Goal: Information Seeking & Learning: Learn about a topic

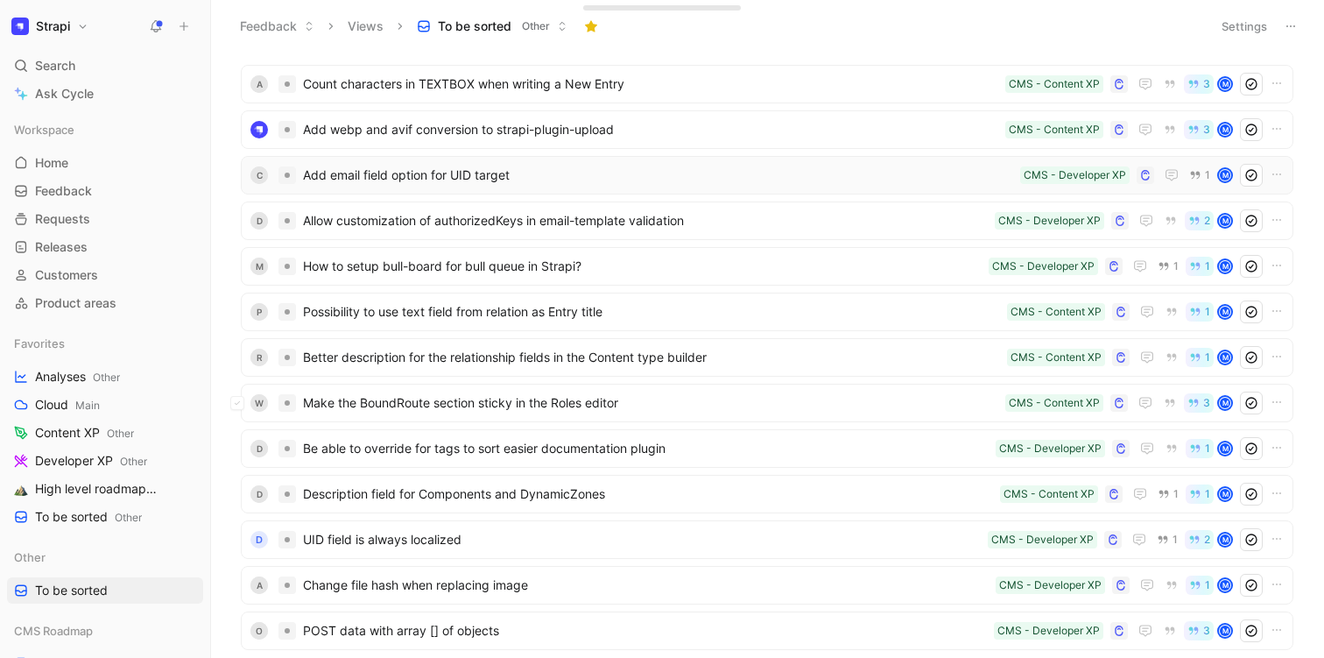
scroll to position [1082, 0]
click at [529, 412] on span "Make the BoundRoute section sticky in the Roles editor" at bounding box center [650, 402] width 695 height 21
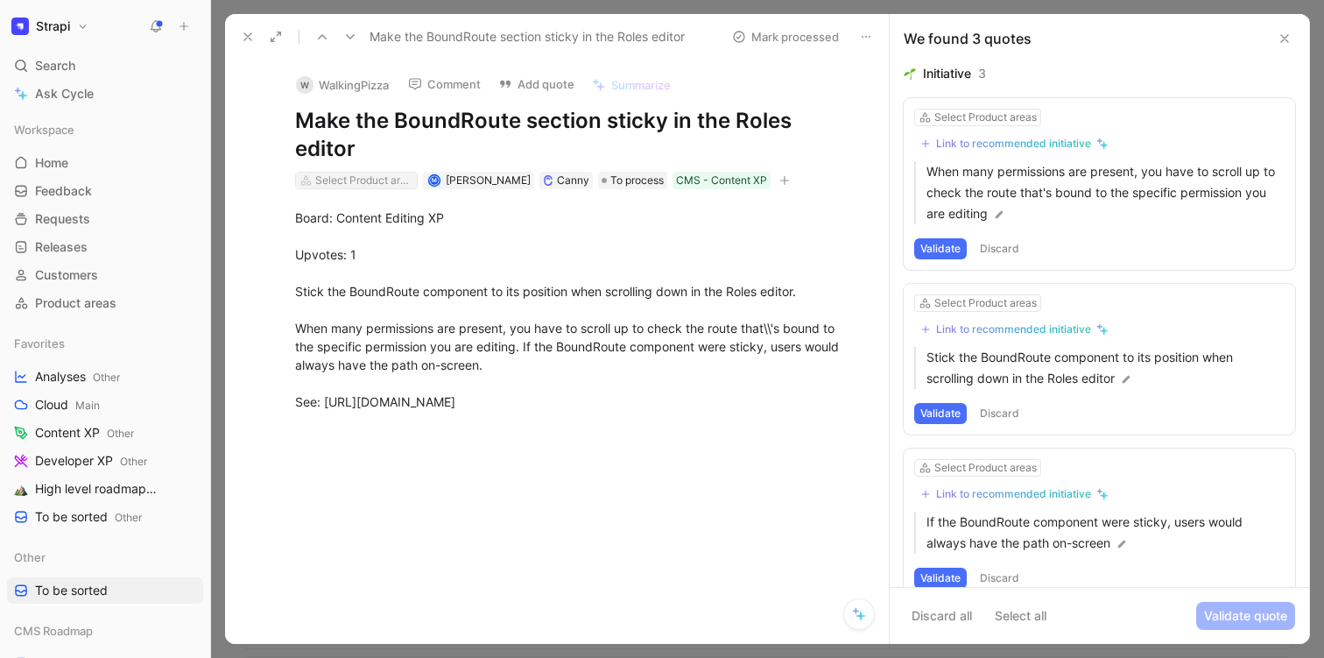
click at [325, 172] on div "Select Product areas" at bounding box center [364, 181] width 98 height 18
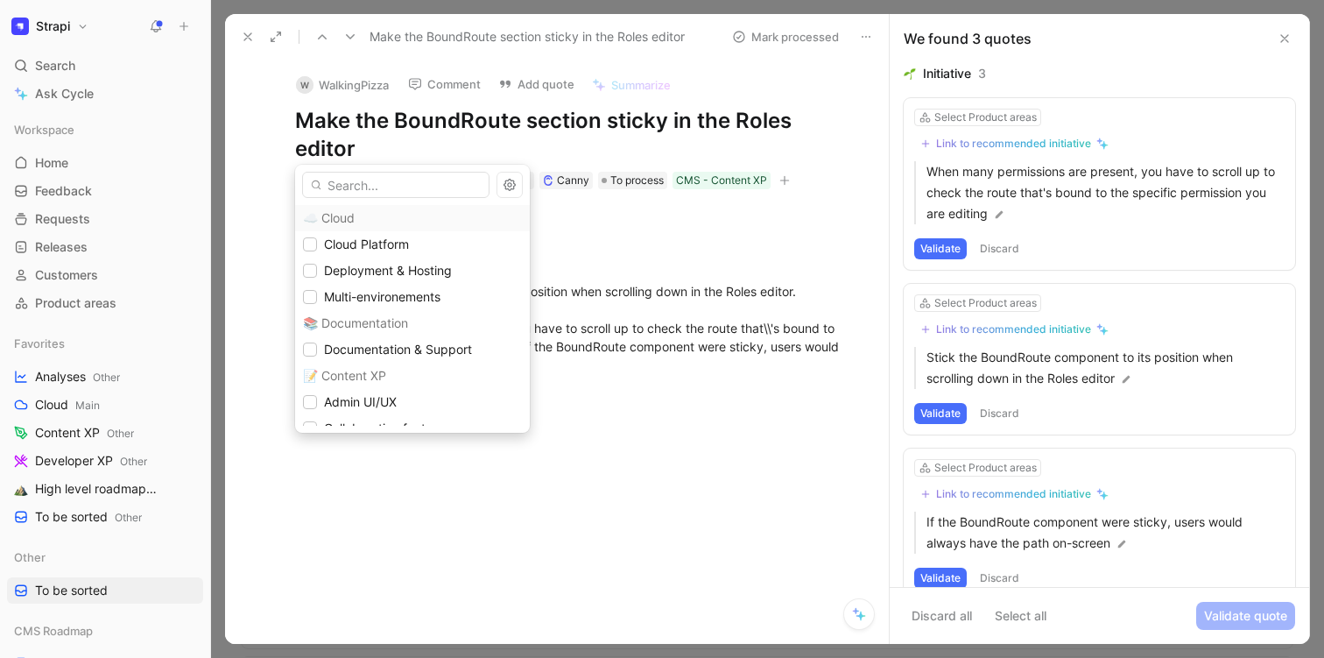
type input "e"
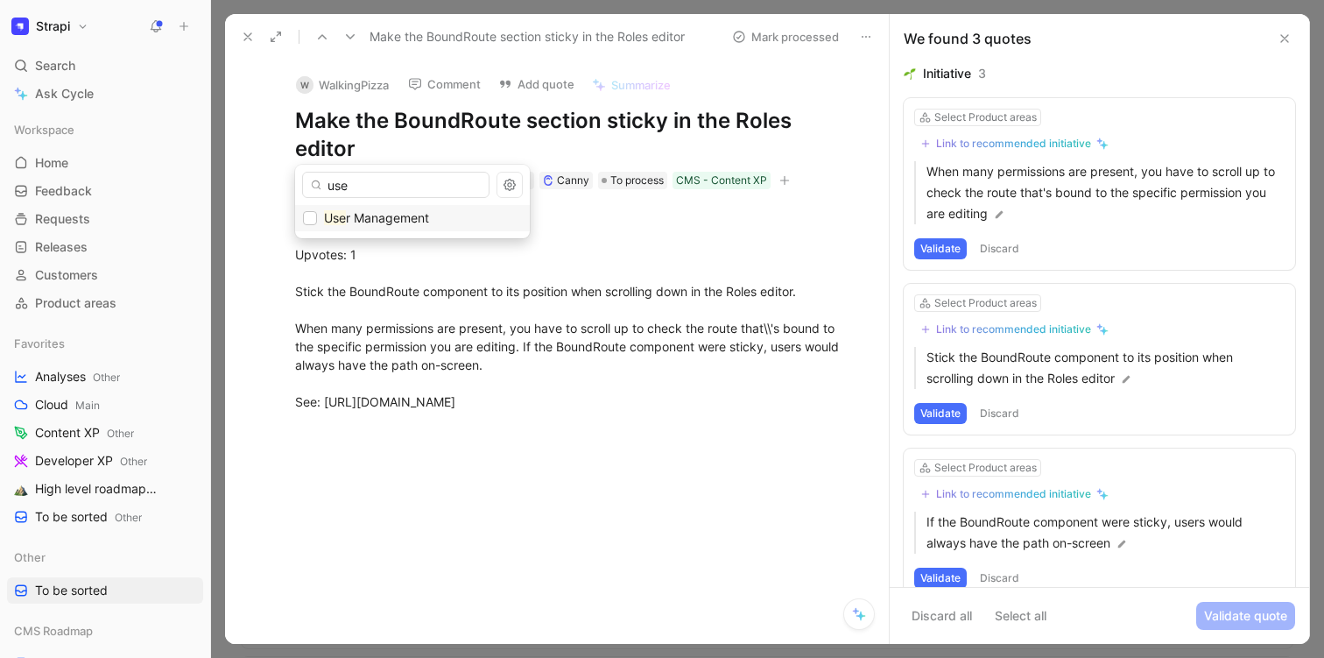
type input "use"
click at [338, 215] on mark "Use" at bounding box center [335, 217] width 22 height 15
click at [244, 38] on icon at bounding box center [248, 37] width 14 height 14
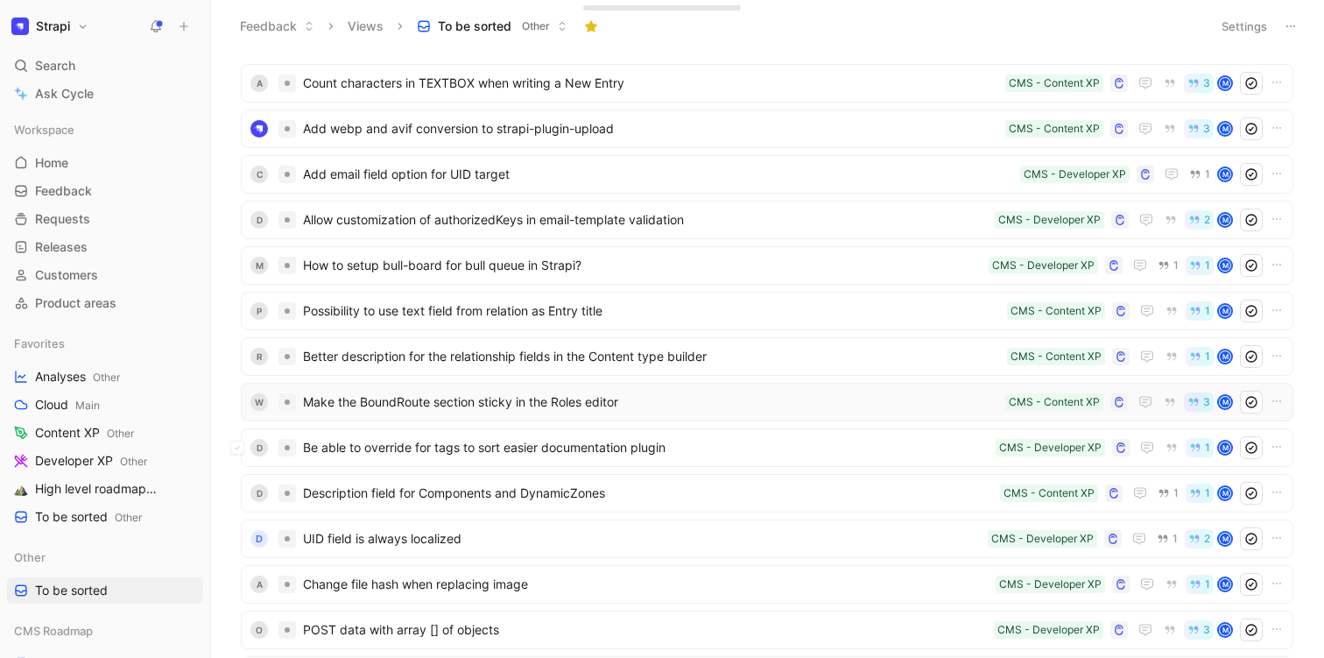
scroll to position [1256, 0]
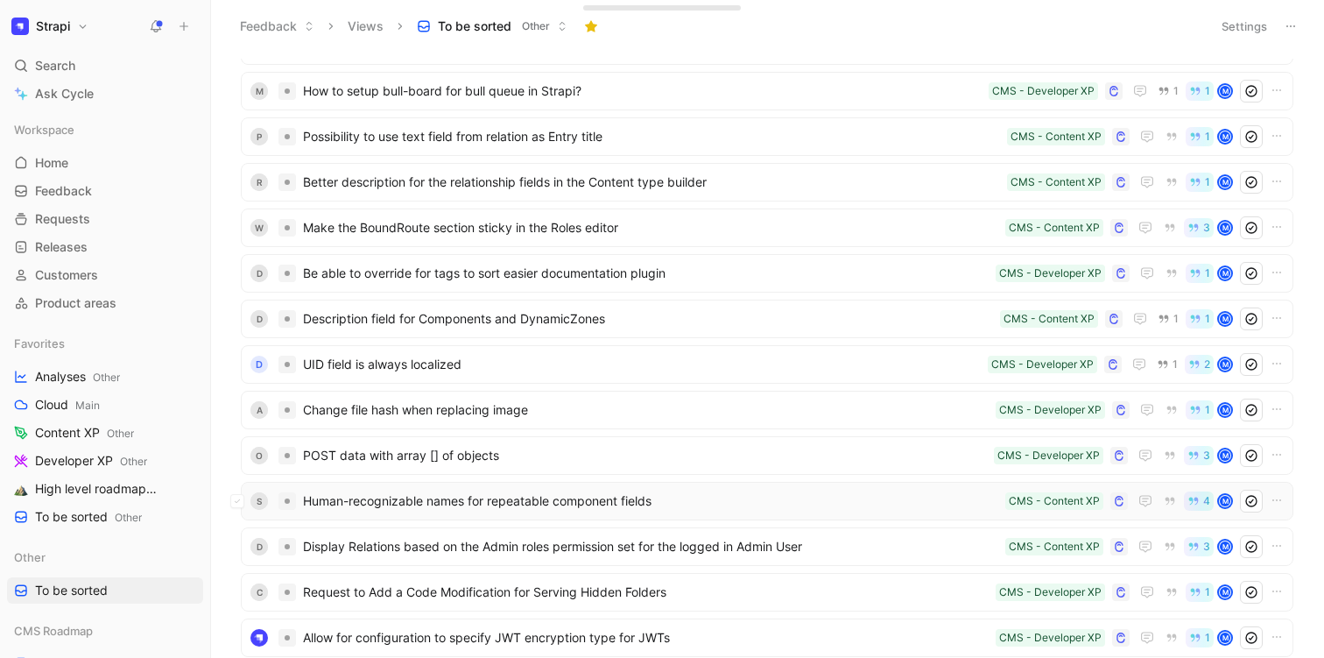
click at [449, 494] on span "Human-recognizable names for repeatable component fields" at bounding box center [650, 501] width 695 height 21
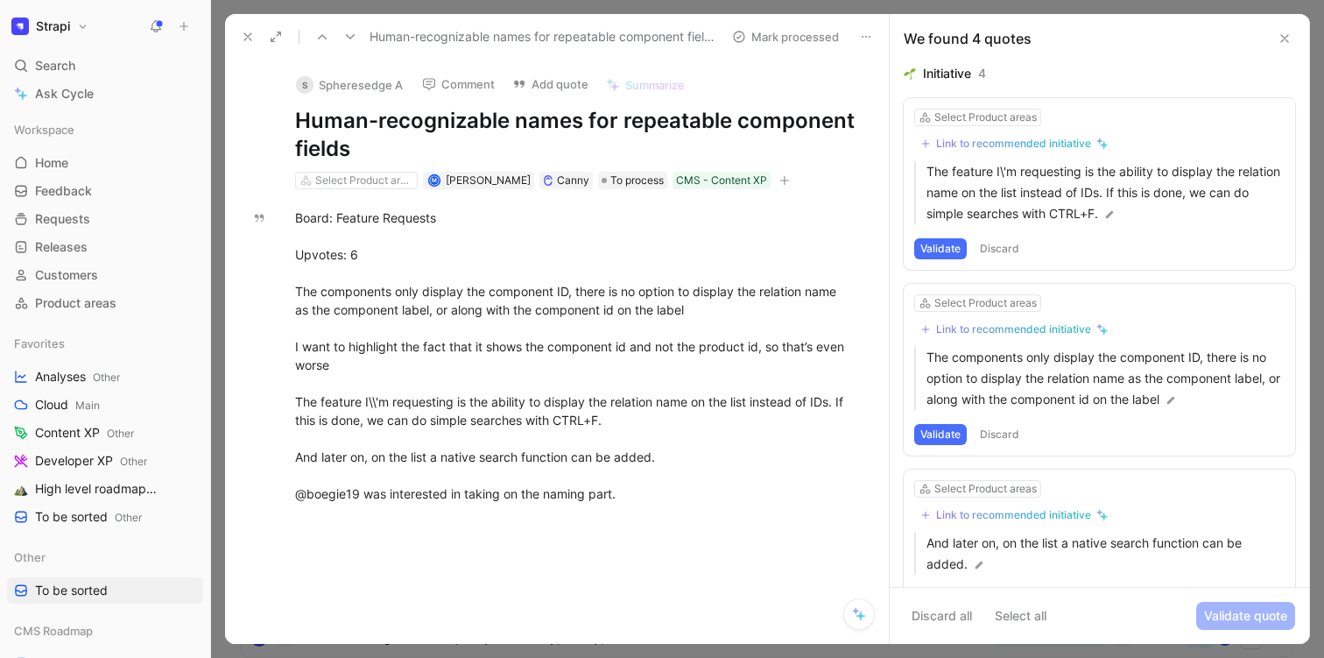
click at [248, 39] on icon at bounding box center [248, 37] width 14 height 14
